Goal: Task Accomplishment & Management: Manage account settings

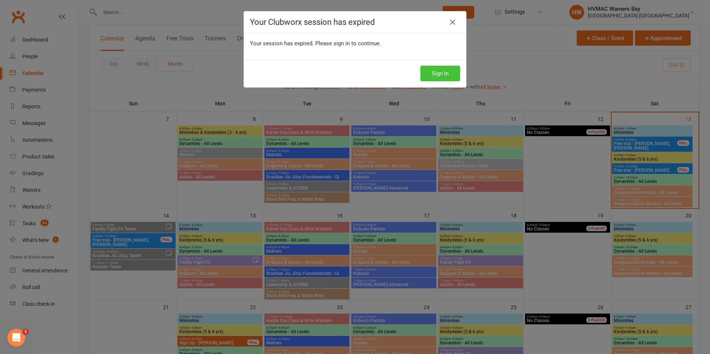
click at [429, 68] on button "Sign In" at bounding box center [440, 74] width 40 height 16
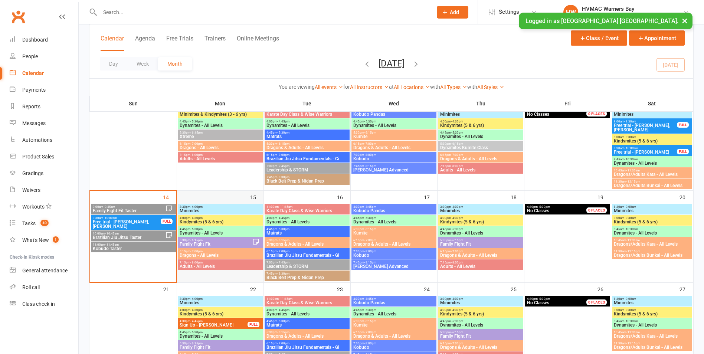
scroll to position [186, 0]
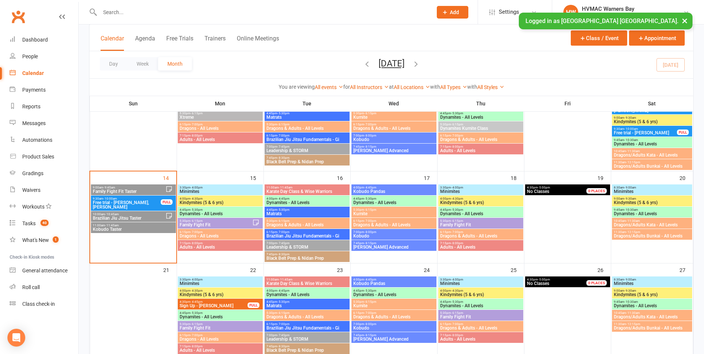
click at [135, 201] on span "Free trial - Lucas Mison, Eva Mison" at bounding box center [126, 204] width 69 height 9
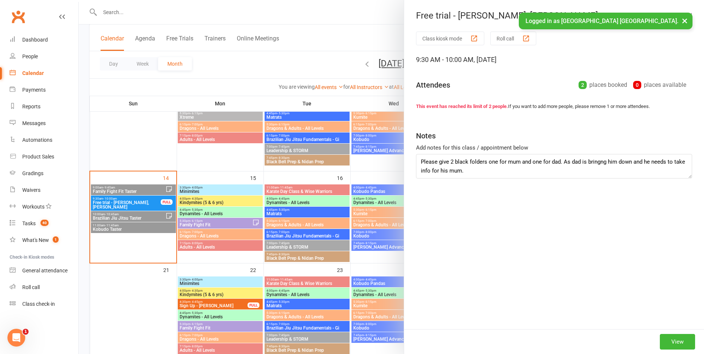
scroll to position [0, 0]
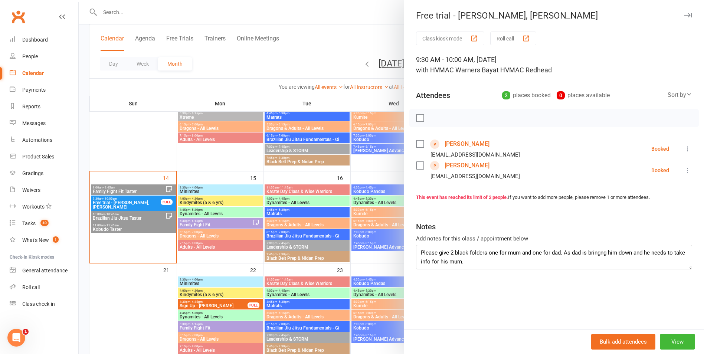
click at [130, 200] on div at bounding box center [391, 177] width 625 height 354
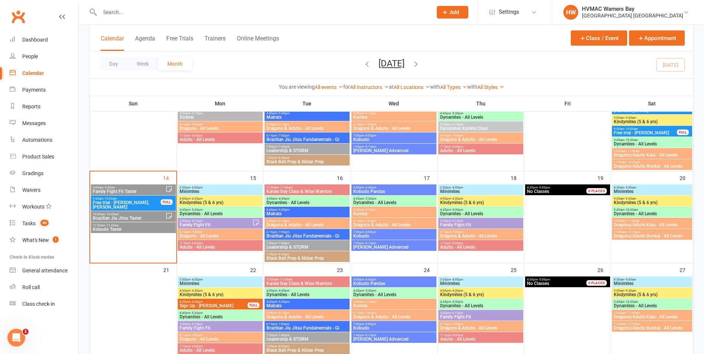
click at [126, 190] on span "Family Fight Fit Taster" at bounding box center [128, 191] width 73 height 4
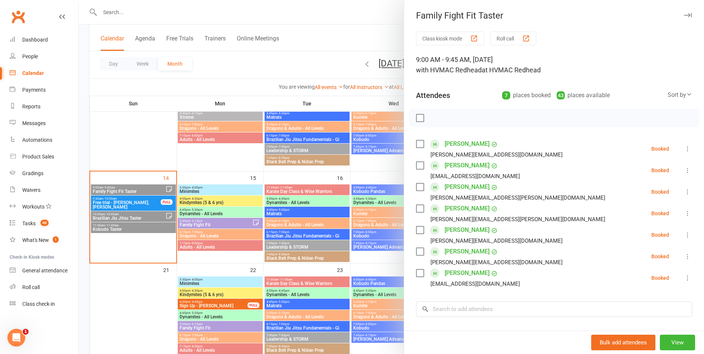
click at [126, 190] on div at bounding box center [391, 177] width 625 height 354
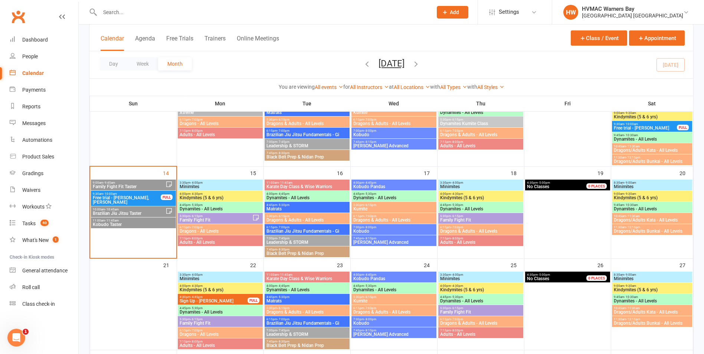
scroll to position [223, 0]
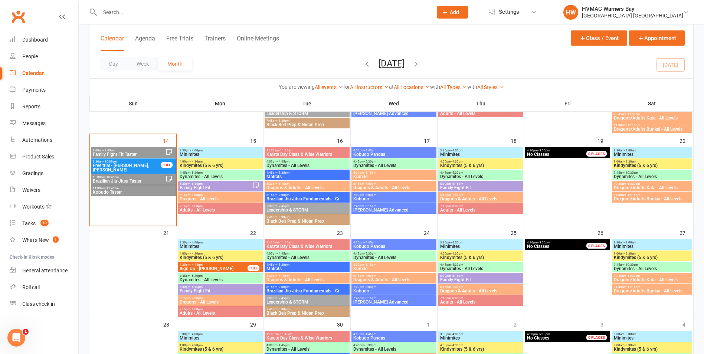
drag, startPoint x: 129, startPoint y: 154, endPoint x: 134, endPoint y: 155, distance: 5.7
click at [132, 154] on span "Family Fight Fit Taster" at bounding box center [128, 154] width 73 height 4
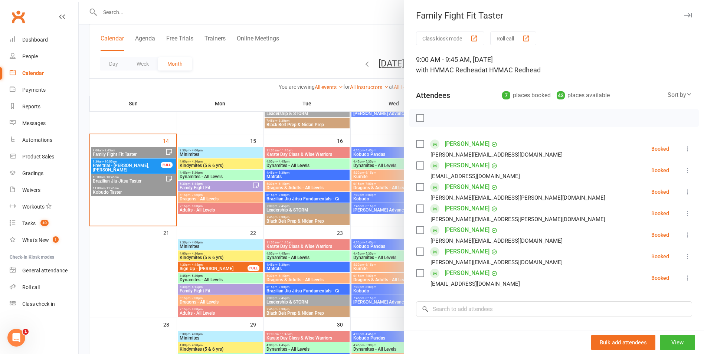
click at [469, 275] on link "Ashley Weston" at bounding box center [467, 273] width 45 height 12
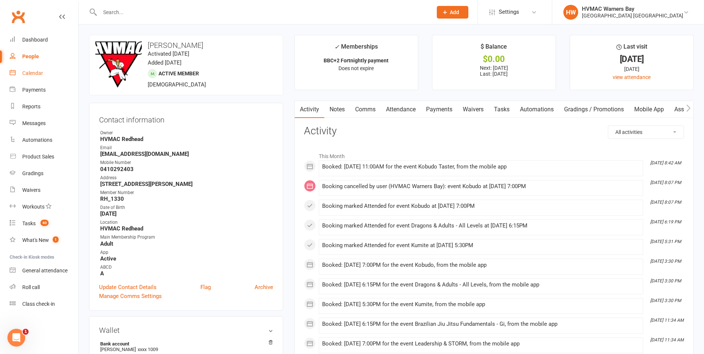
click at [57, 68] on link "Calendar" at bounding box center [44, 73] width 69 height 17
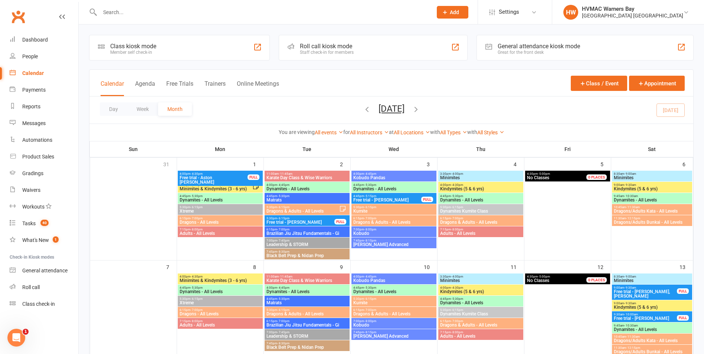
scroll to position [148, 0]
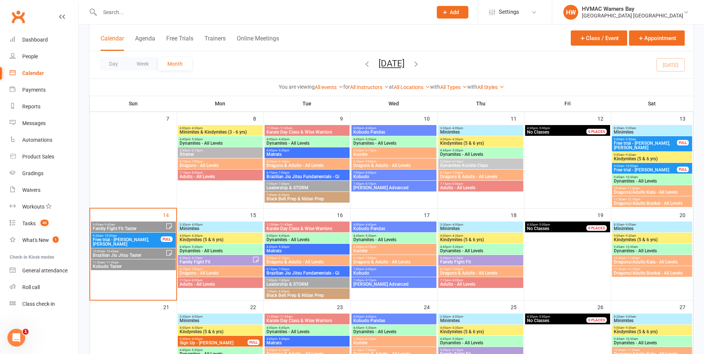
click at [155, 225] on span "9:00am - 9:45am" at bounding box center [128, 224] width 73 height 3
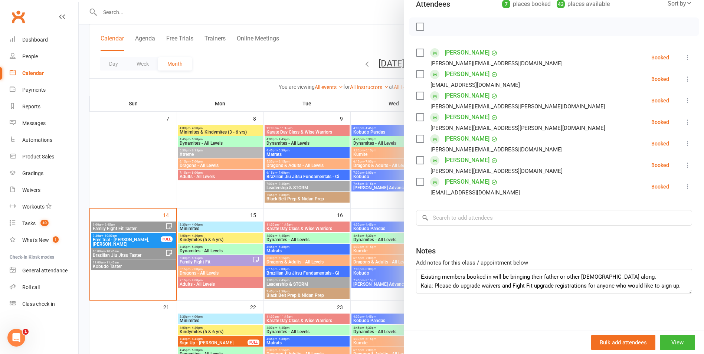
scroll to position [186, 0]
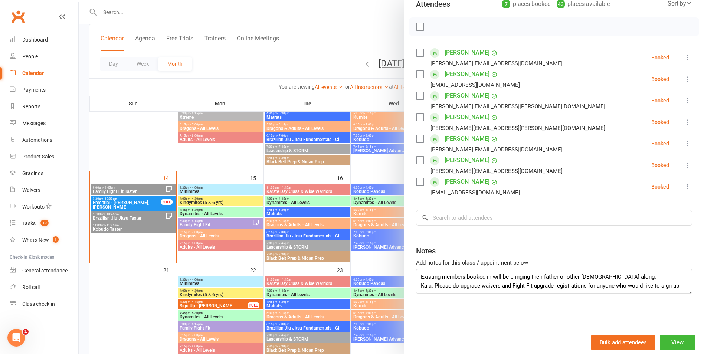
drag, startPoint x: 303, startPoint y: 243, endPoint x: 295, endPoint y: 242, distance: 8.6
click at [302, 243] on div at bounding box center [391, 177] width 625 height 354
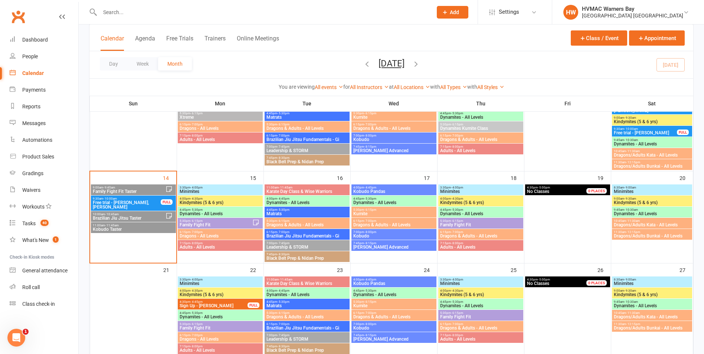
click at [124, 191] on span "Family Fight Fit Taster" at bounding box center [128, 191] width 73 height 4
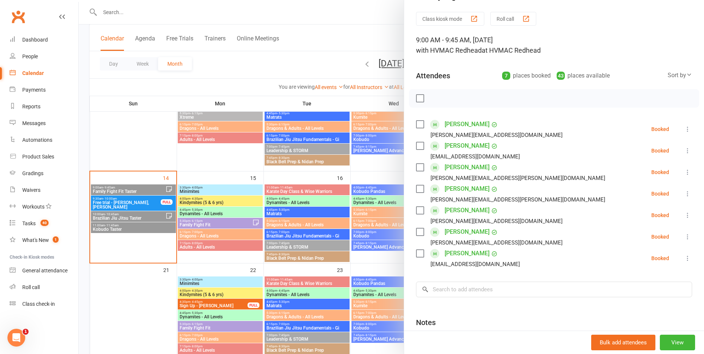
scroll to position [37, 0]
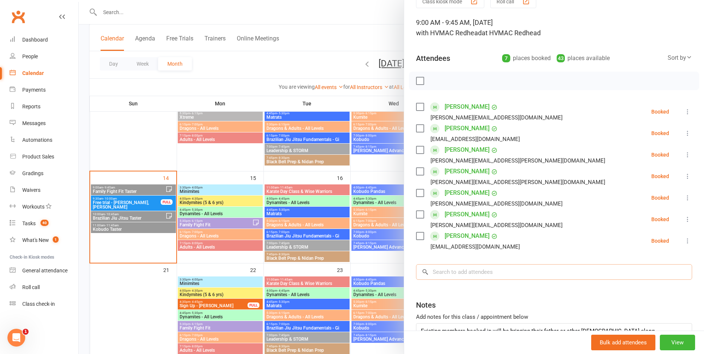
click at [481, 279] on input "search" at bounding box center [554, 272] width 276 height 16
type input "o"
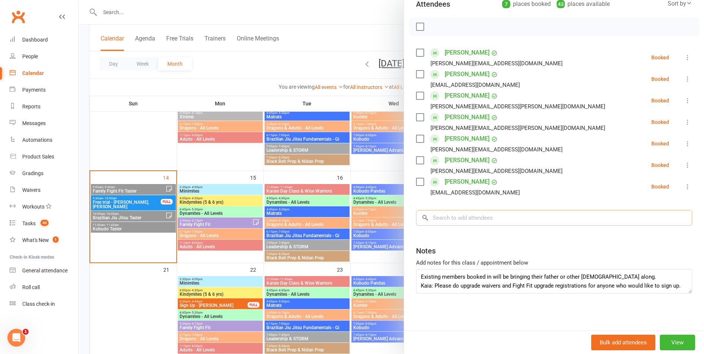
scroll to position [186, 0]
click at [158, 189] on div at bounding box center [391, 177] width 625 height 354
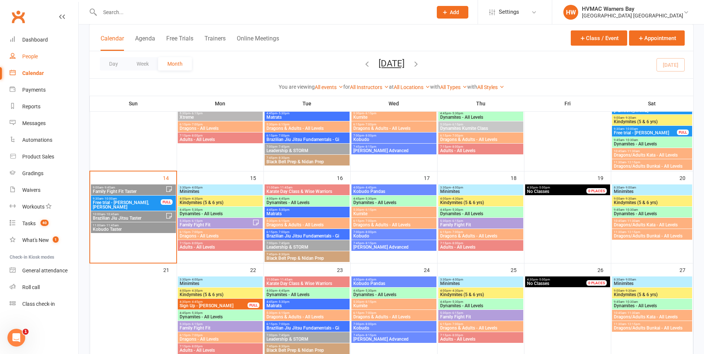
click at [36, 60] on link "People" at bounding box center [44, 56] width 69 height 17
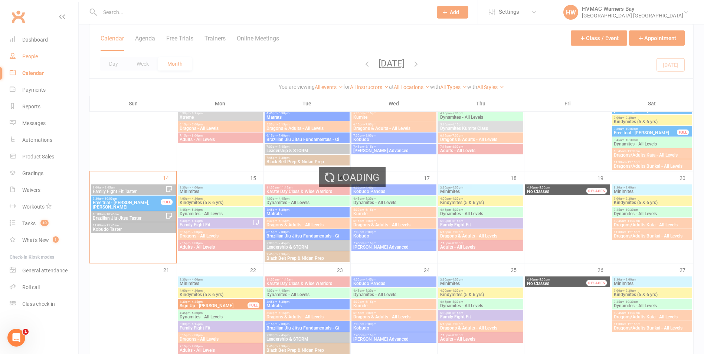
select select "100"
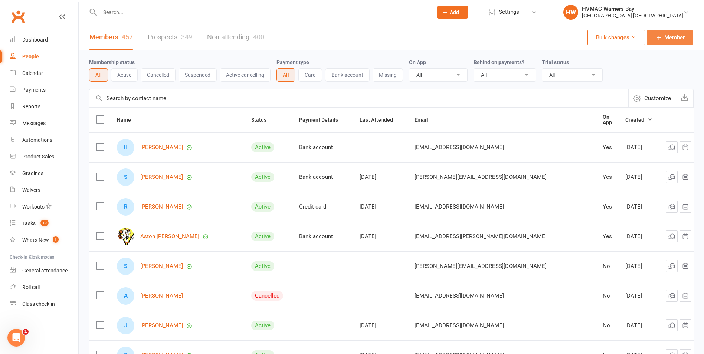
click at [664, 40] on span "Member" at bounding box center [674, 37] width 20 height 9
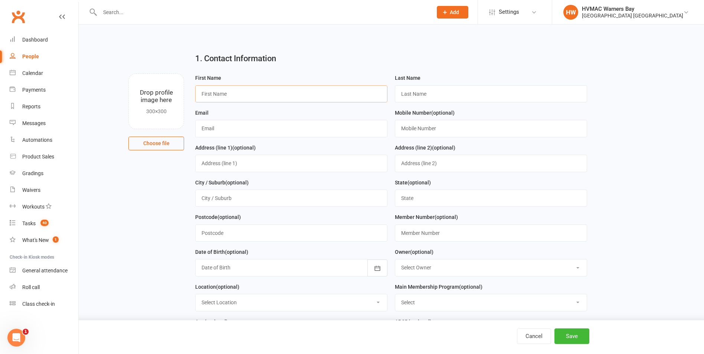
click at [370, 94] on input "text" at bounding box center [291, 93] width 192 height 17
type input "Belinda"
click at [474, 89] on input "text" at bounding box center [491, 93] width 192 height 17
type input "Moss"
click at [337, 134] on input "text" at bounding box center [291, 128] width 192 height 17
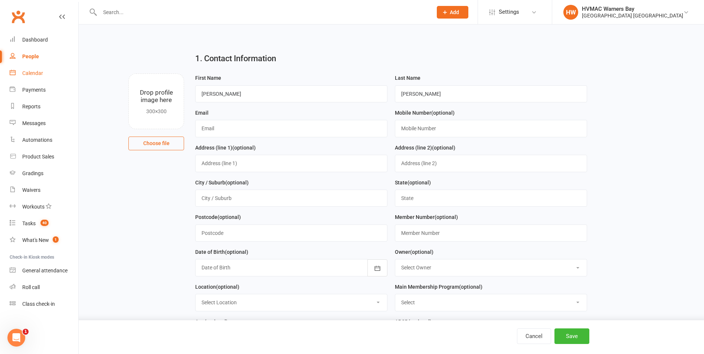
click at [47, 75] on link "Calendar" at bounding box center [44, 73] width 69 height 17
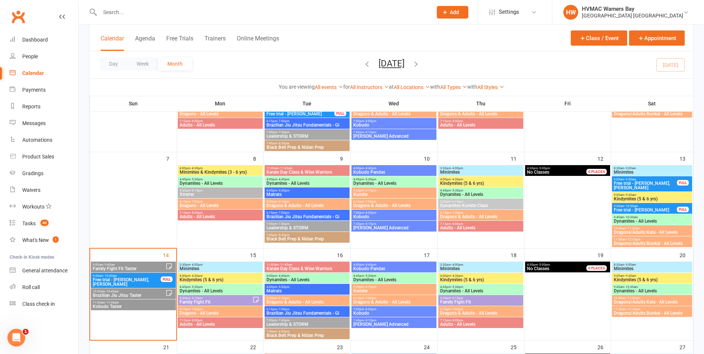
scroll to position [111, 0]
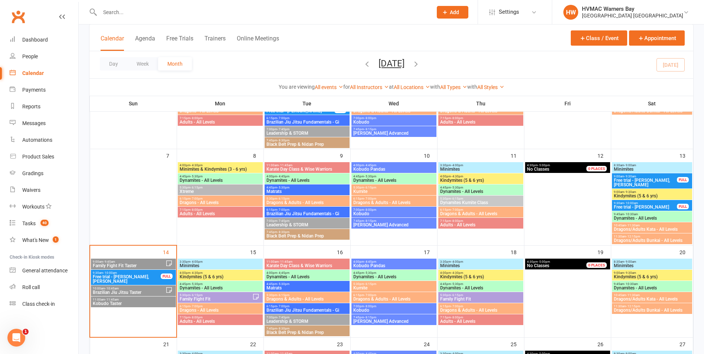
click at [150, 279] on span "Free trial - Lucas Mison, Eva Mison" at bounding box center [126, 279] width 69 height 9
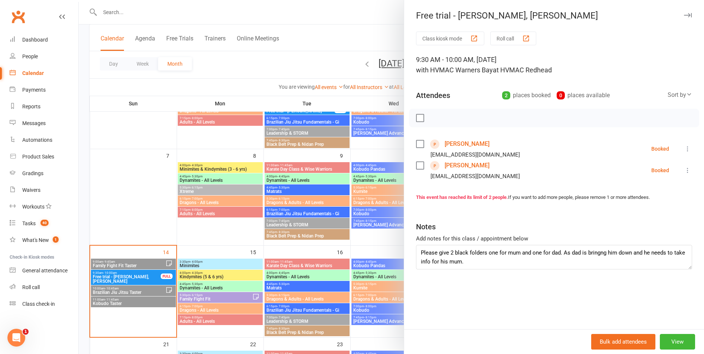
click at [456, 143] on link "Eva Mison" at bounding box center [467, 144] width 45 height 12
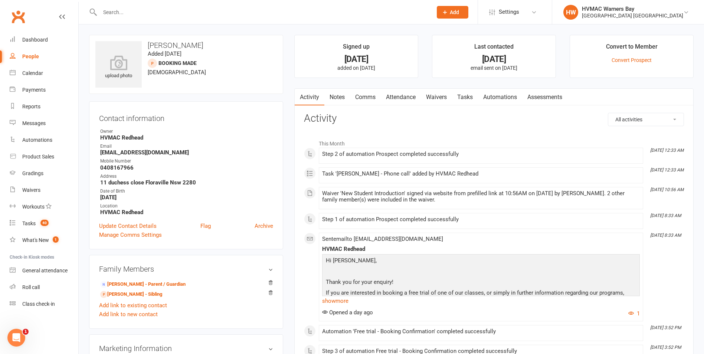
drag, startPoint x: 439, startPoint y: 92, endPoint x: 437, endPoint y: 96, distance: 4.7
click at [438, 92] on link "Waivers" at bounding box center [436, 97] width 31 height 17
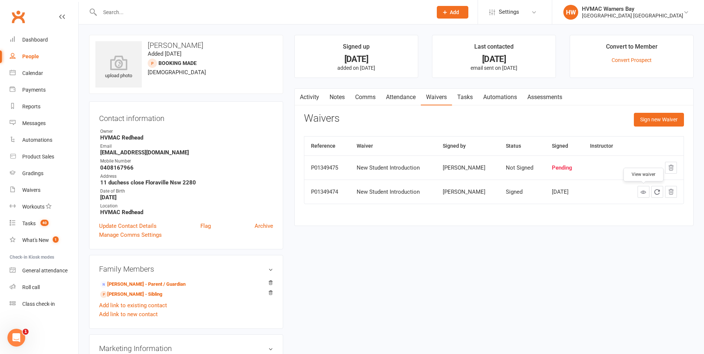
click at [643, 191] on icon at bounding box center [644, 192] width 6 height 6
click at [304, 93] on link "Activity" at bounding box center [310, 97] width 30 height 17
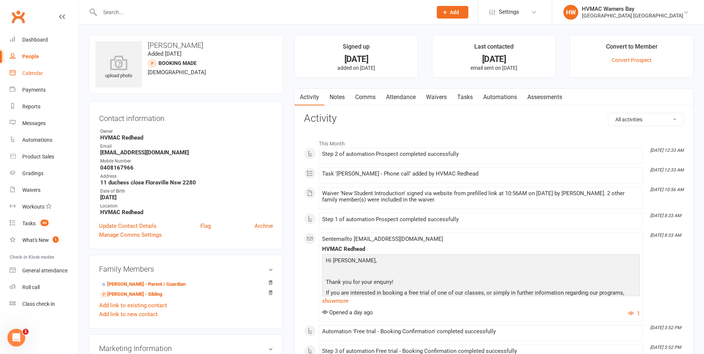
click at [32, 73] on div "Calendar" at bounding box center [32, 73] width 21 height 6
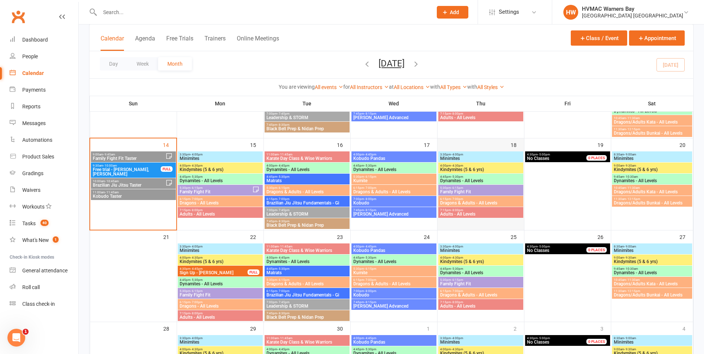
scroll to position [148, 0]
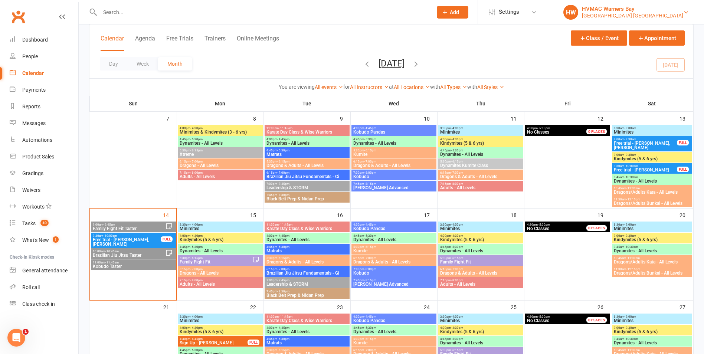
click at [599, 5] on link "HW HVMAC Warners Bay Hunter Valley Martial Arts Centre Redhead" at bounding box center [628, 12] width 130 height 15
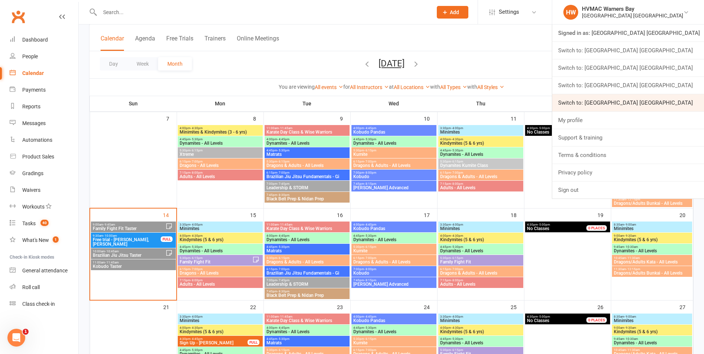
click at [662, 99] on link "Switch to: Hunter Valley Martial Arts Centre Warners Bay" at bounding box center [628, 102] width 152 height 17
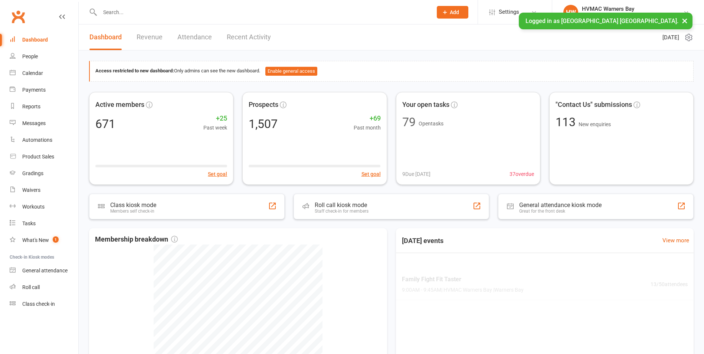
click at [190, 14] on input "text" at bounding box center [263, 12] width 330 height 10
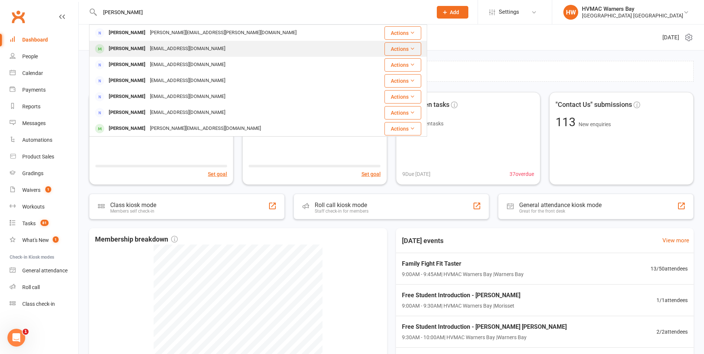
type input "belinda"
click at [175, 43] on div "mossbelinda@yahoo.com" at bounding box center [188, 48] width 80 height 11
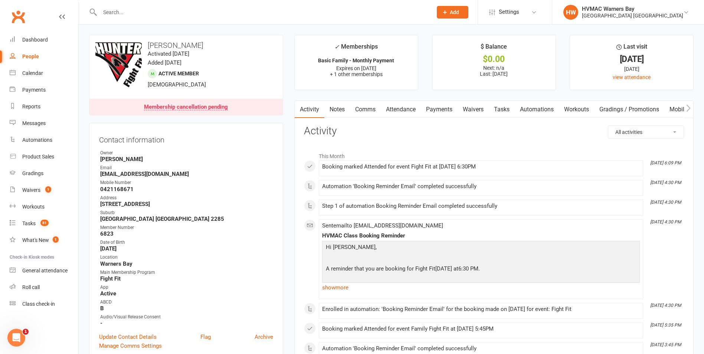
click at [469, 109] on link "Waivers" at bounding box center [473, 109] width 31 height 17
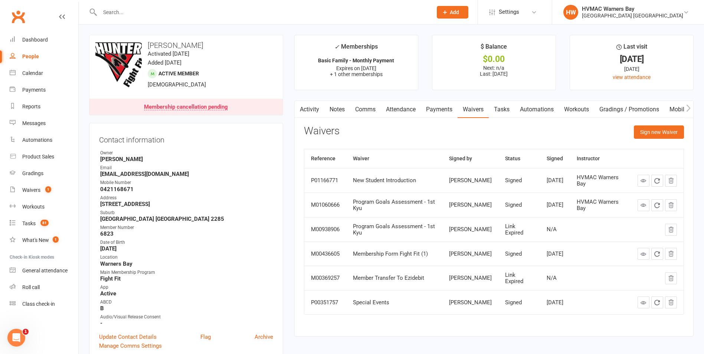
click at [317, 106] on link "Activity" at bounding box center [310, 109] width 30 height 17
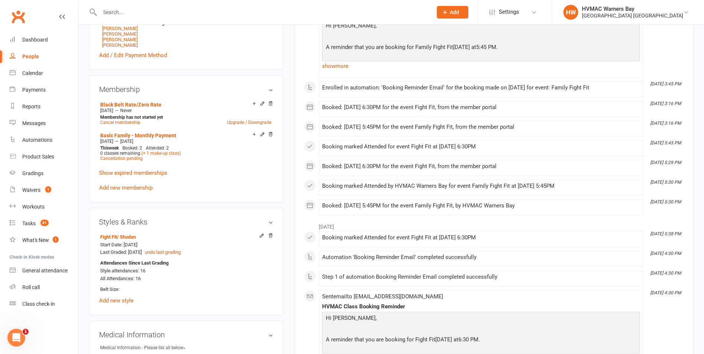
scroll to position [408, 0]
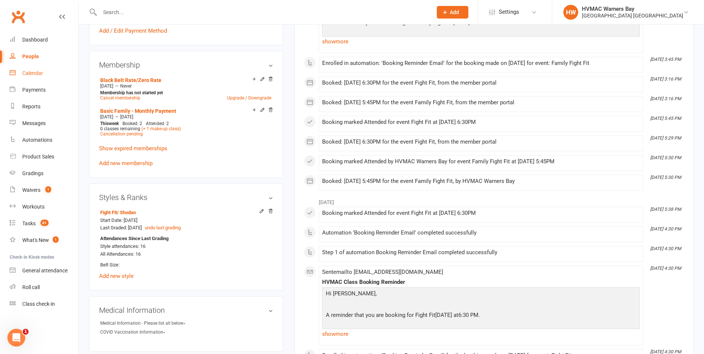
click at [19, 77] on link "Calendar" at bounding box center [44, 73] width 69 height 17
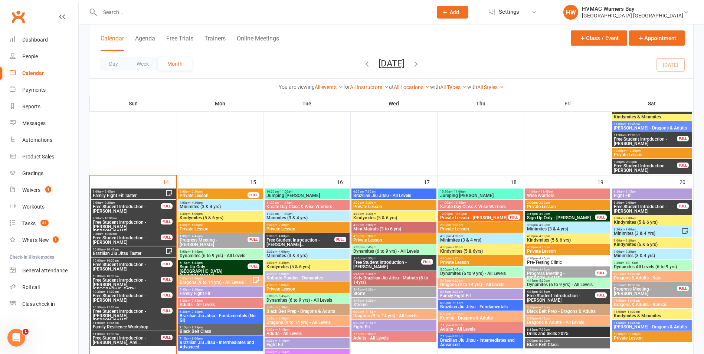
scroll to position [594, 0]
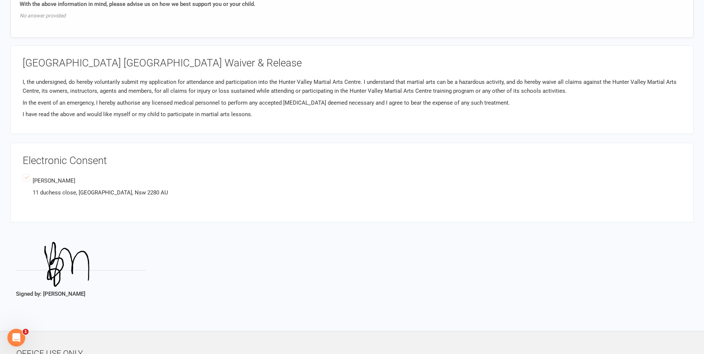
scroll to position [1447, 0]
